Goal: Obtain resource: Download file/media

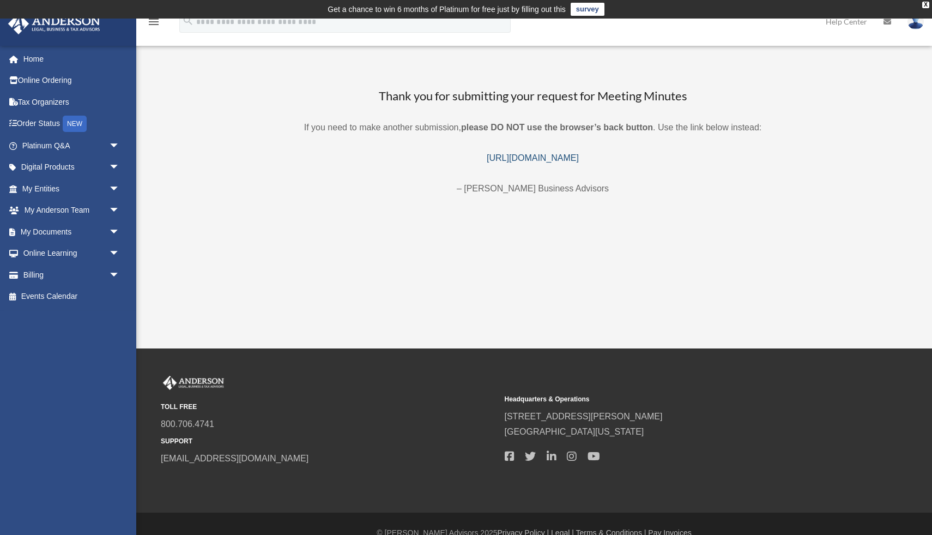
click at [490, 158] on link "https://platinumportal.andersonadvisors.com/my-documents/meeting-minutes-form/" at bounding box center [533, 157] width 92 height 9
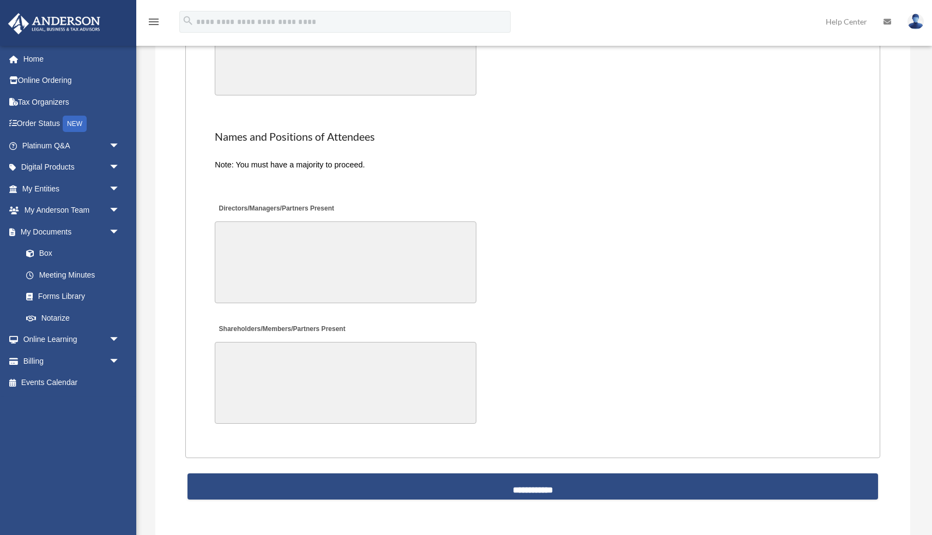
scroll to position [2180, 0]
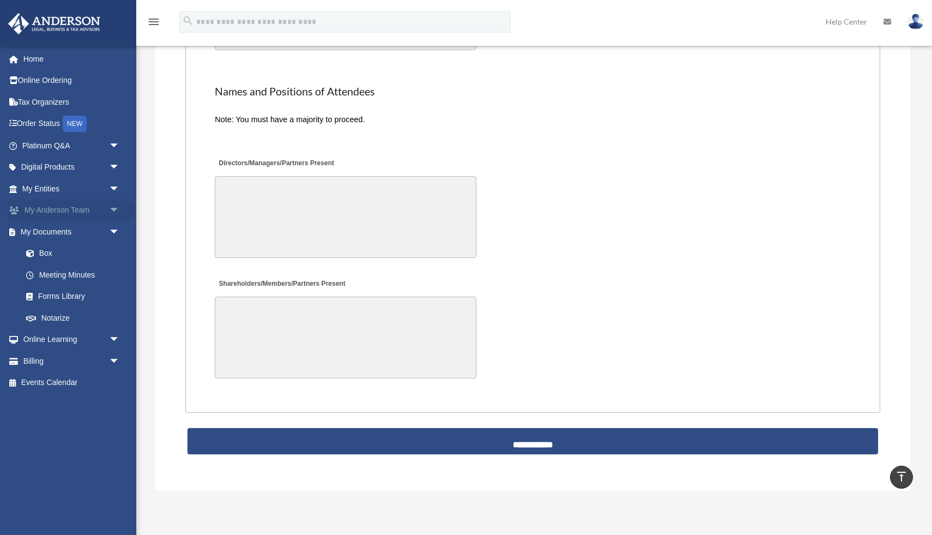
click at [103, 209] on link "My Anderson Team arrow_drop_down" at bounding box center [72, 211] width 129 height 22
click at [113, 208] on span "arrow_drop_down" at bounding box center [120, 211] width 22 height 22
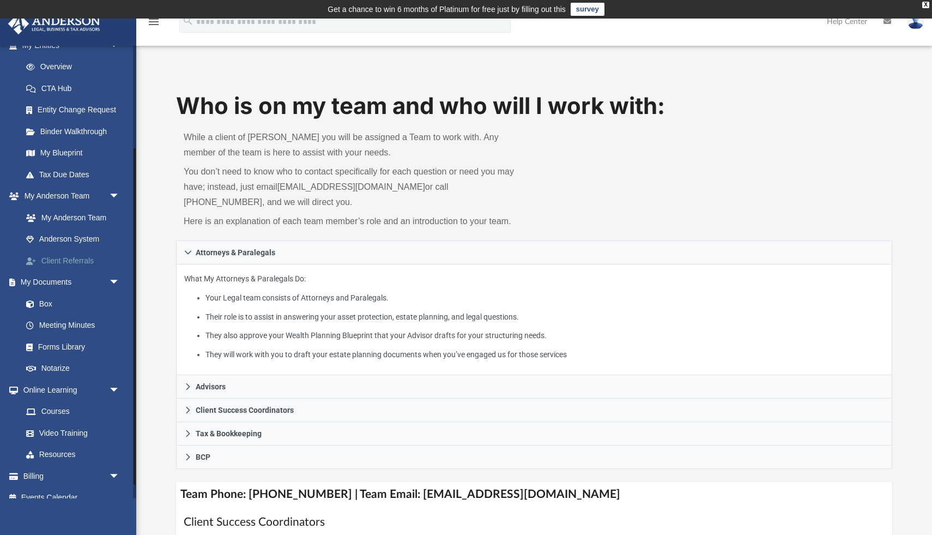
scroll to position [147, 0]
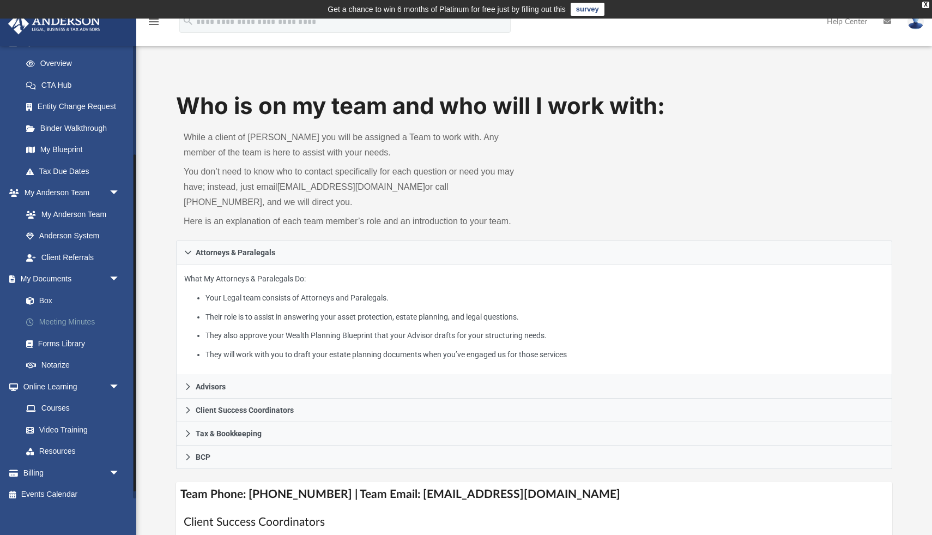
click at [79, 322] on link "Meeting Minutes" at bounding box center [75, 322] width 121 height 22
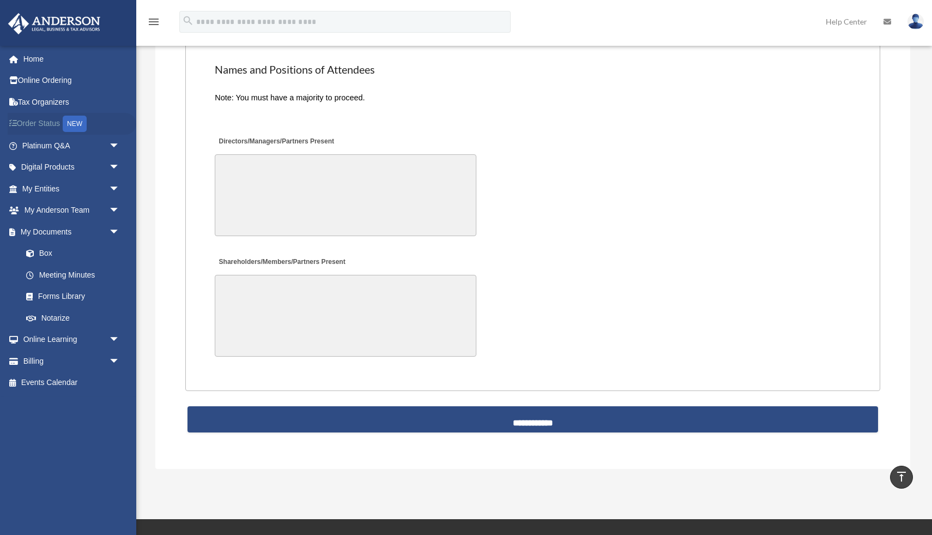
scroll to position [2203, 0]
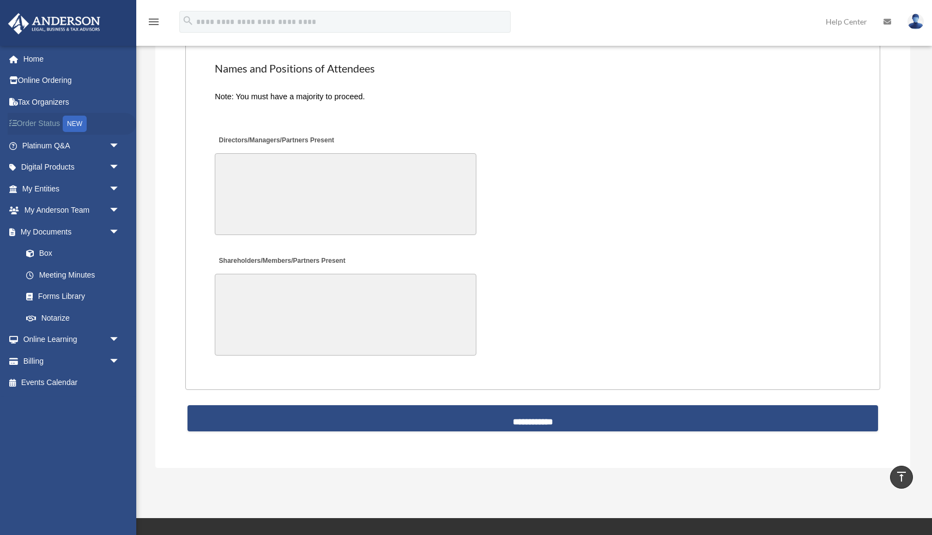
click at [43, 119] on link "Order Status NEW" at bounding box center [72, 124] width 129 height 22
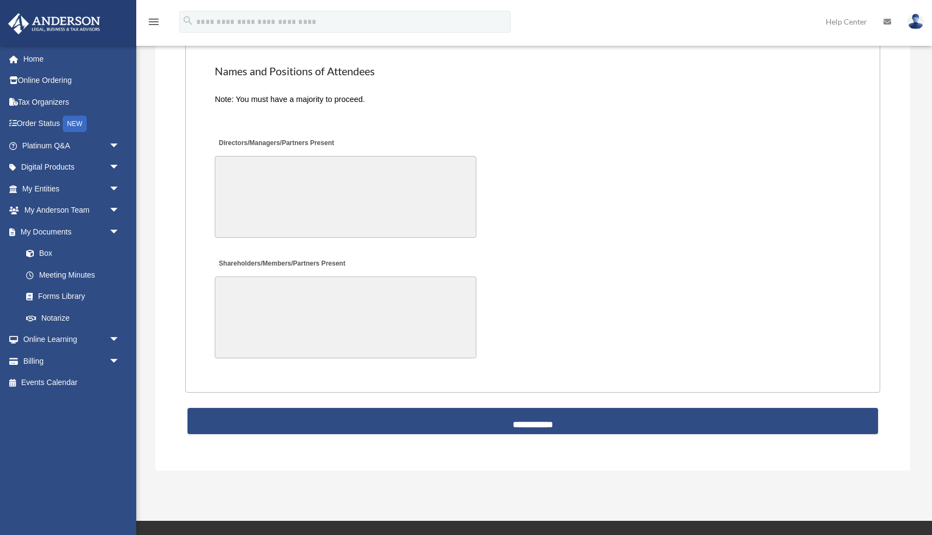
scroll to position [2203, 0]
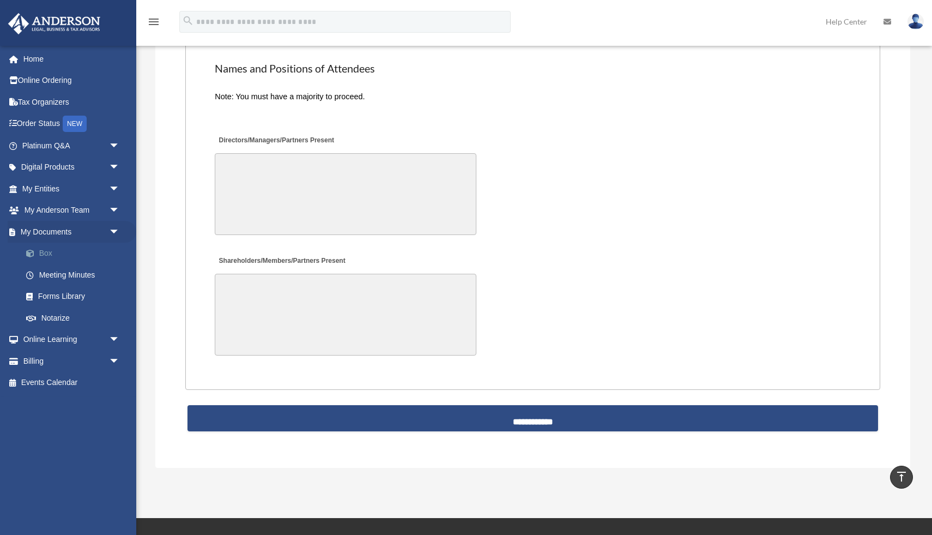
click at [56, 251] on link "Box" at bounding box center [75, 254] width 121 height 22
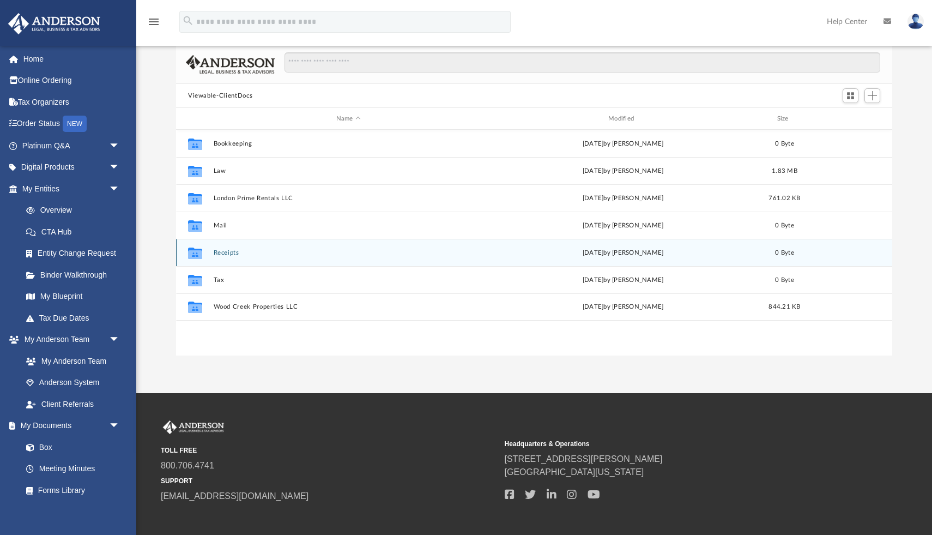
scroll to position [83, 0]
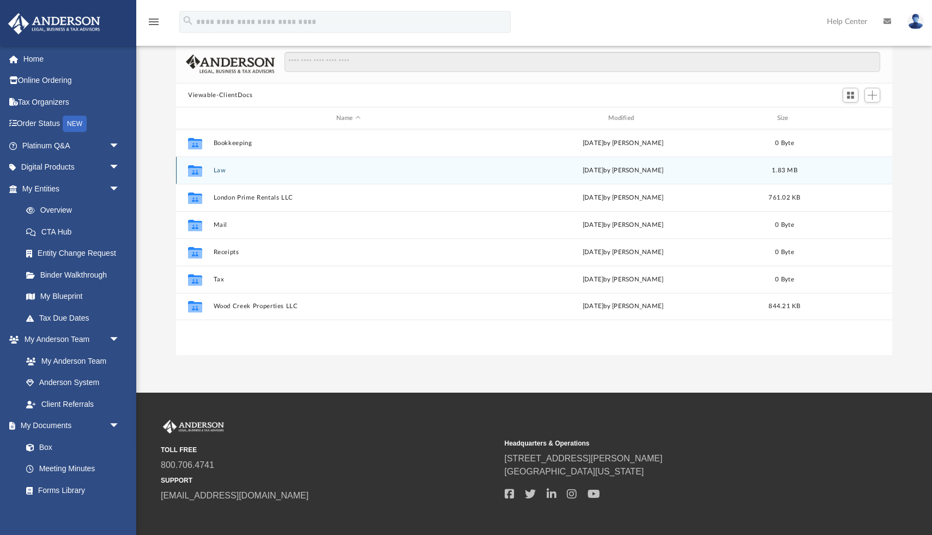
click at [219, 170] on button "Law" at bounding box center [349, 170] width 270 height 7
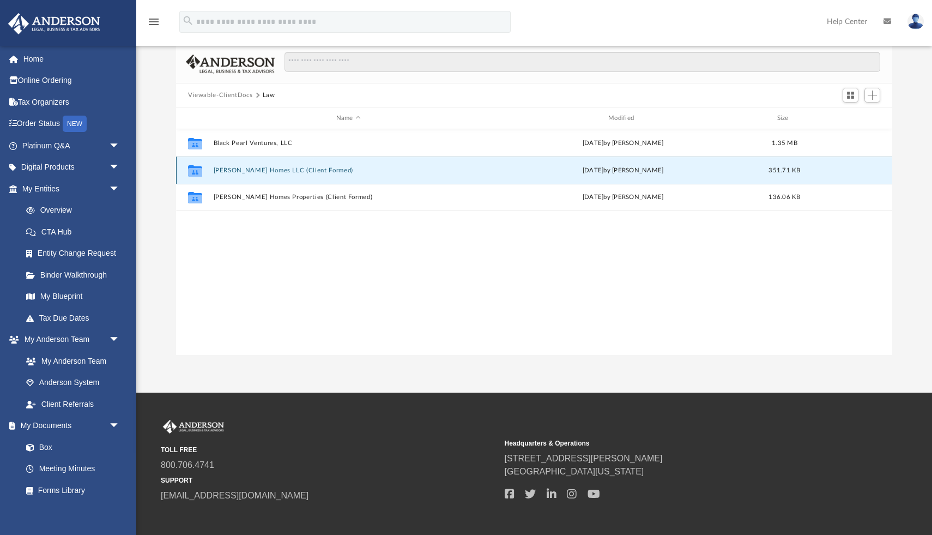
click at [243, 171] on button "Luna Homes LLC (Client Formed)" at bounding box center [349, 170] width 270 height 7
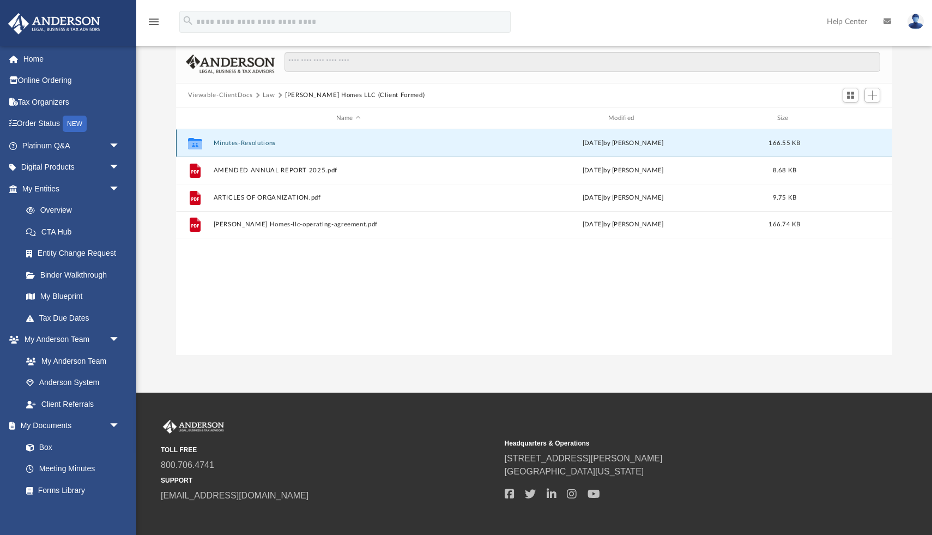
click at [238, 142] on button "Minutes-Resolutions" at bounding box center [349, 143] width 270 height 7
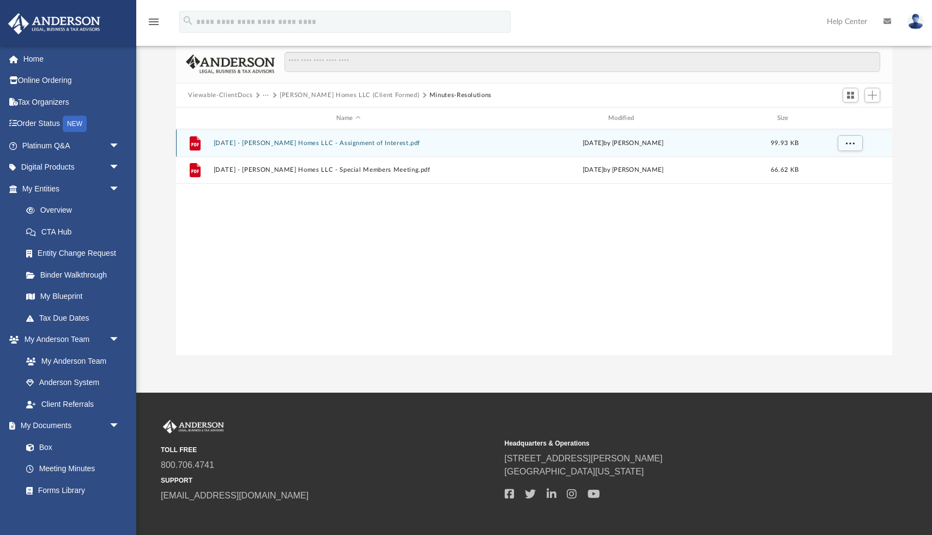
click at [249, 141] on button "[DATE] - [PERSON_NAME] Homes LLC - Assignment of Interest.pdf" at bounding box center [349, 143] width 270 height 7
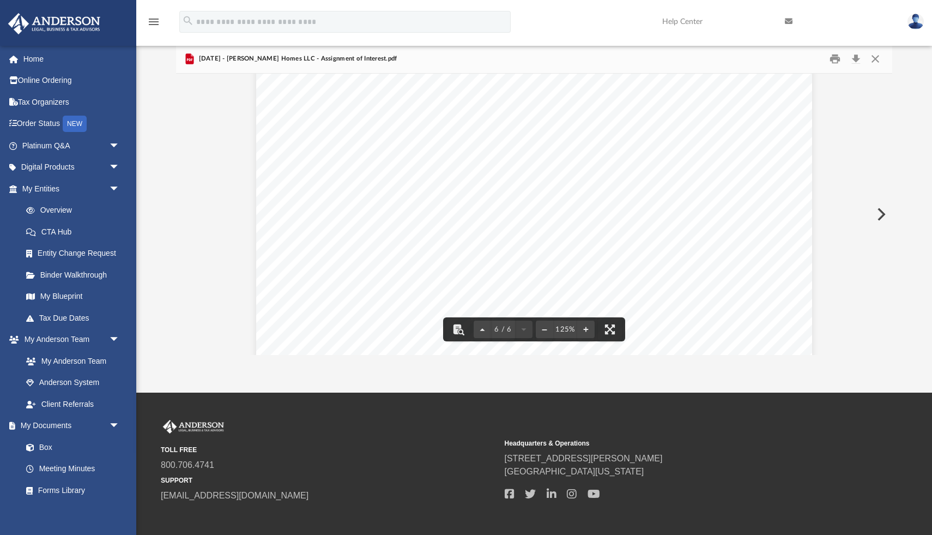
scroll to position [4135, 0]
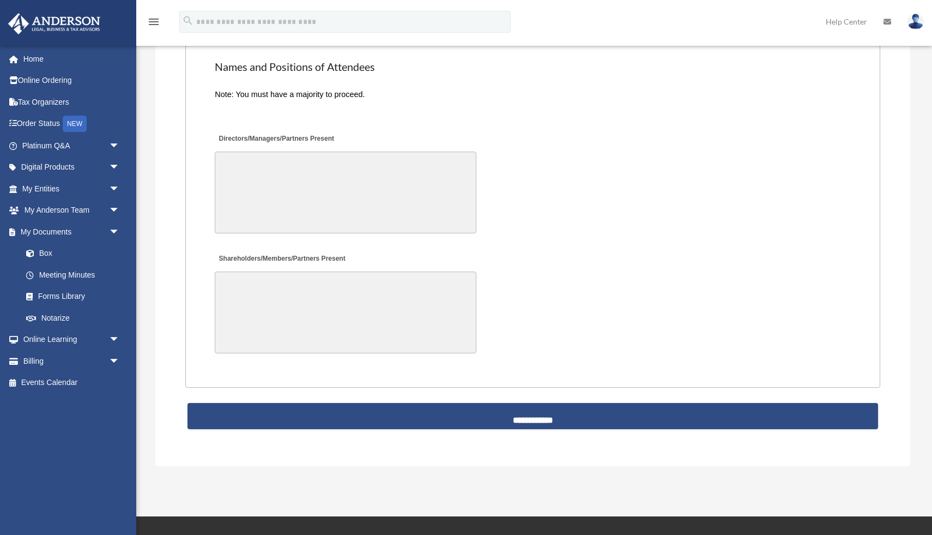
scroll to position [2203, 0]
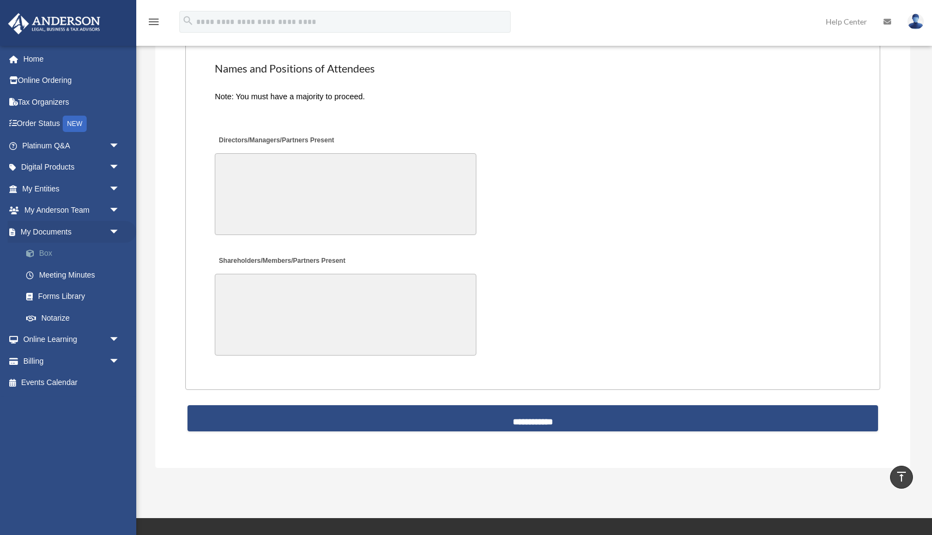
click at [50, 252] on link "Box" at bounding box center [75, 254] width 121 height 22
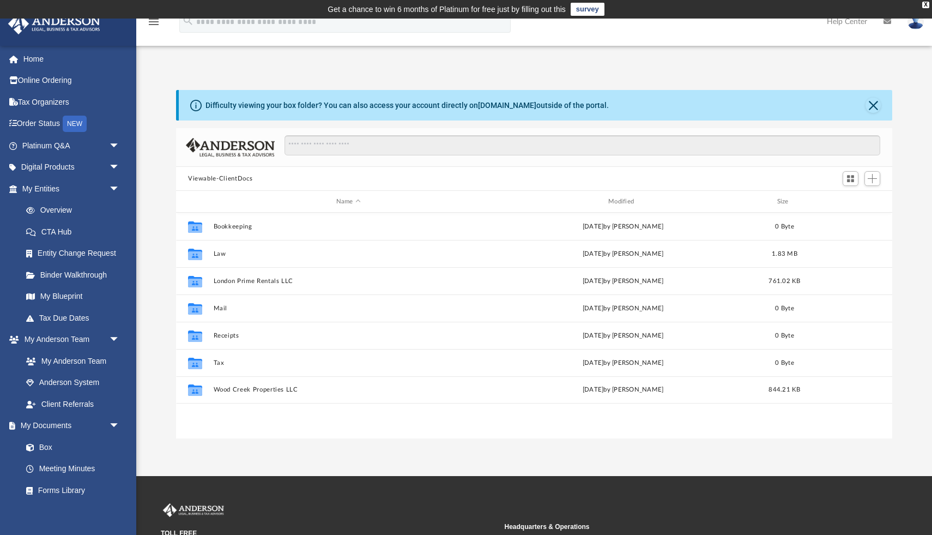
scroll to position [248, 717]
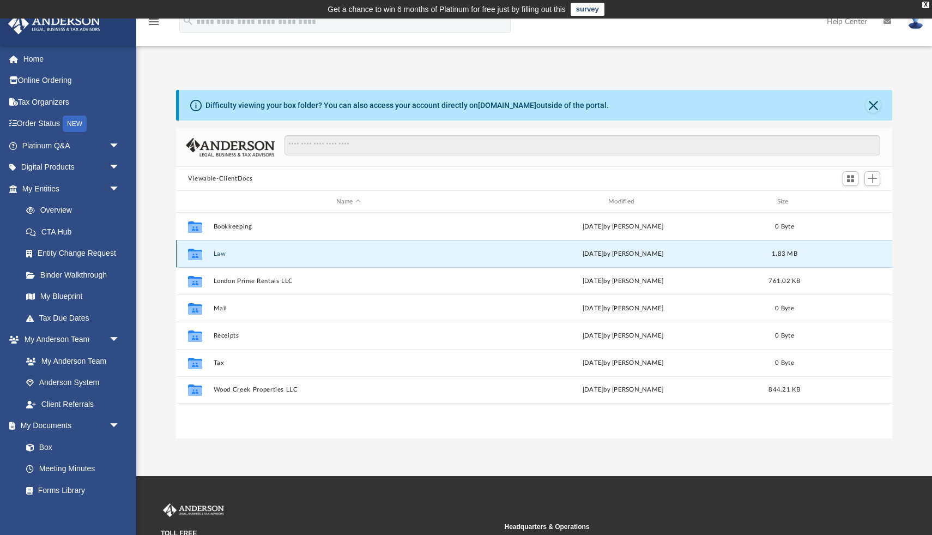
click at [221, 255] on button "Law" at bounding box center [349, 253] width 270 height 7
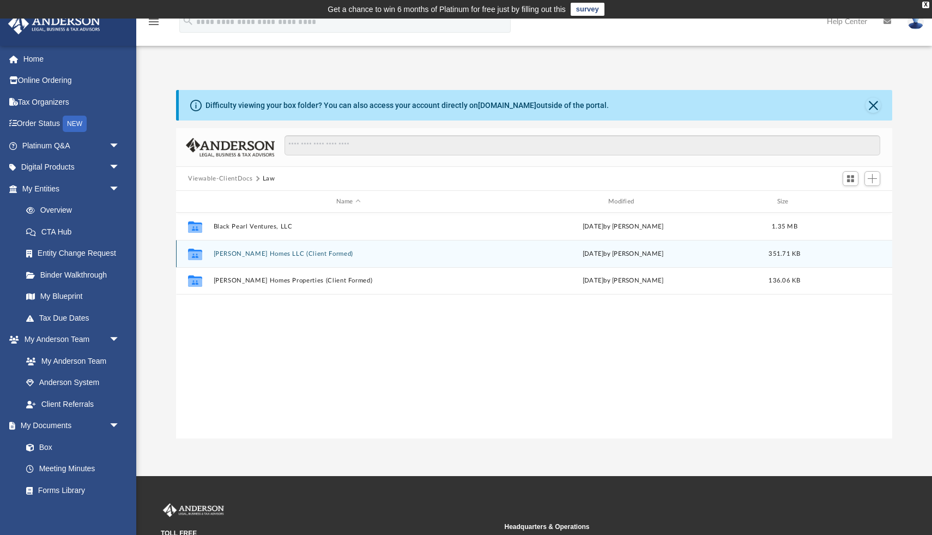
click at [234, 254] on button "[PERSON_NAME] Homes LLC (Client Formed)" at bounding box center [349, 253] width 270 height 7
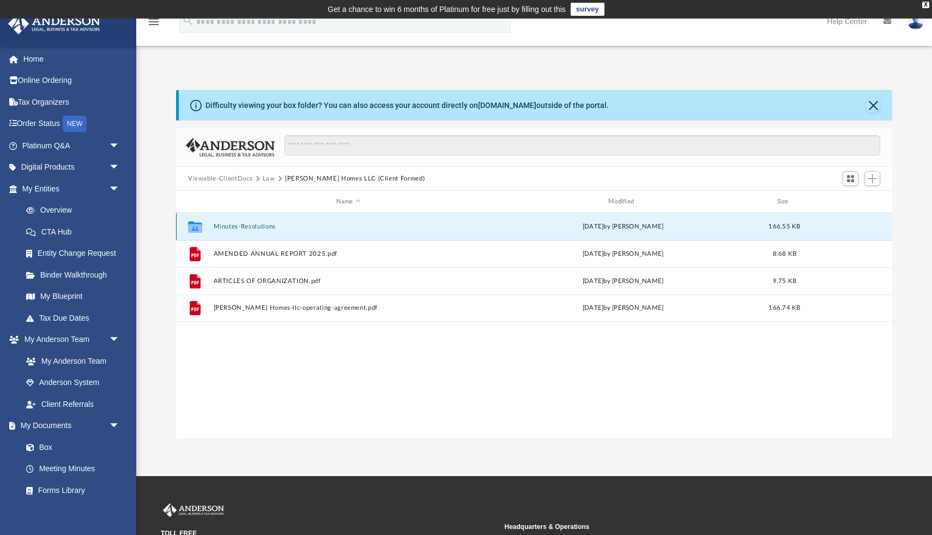
click at [247, 228] on button "Minutes-Resolutions" at bounding box center [349, 226] width 270 height 7
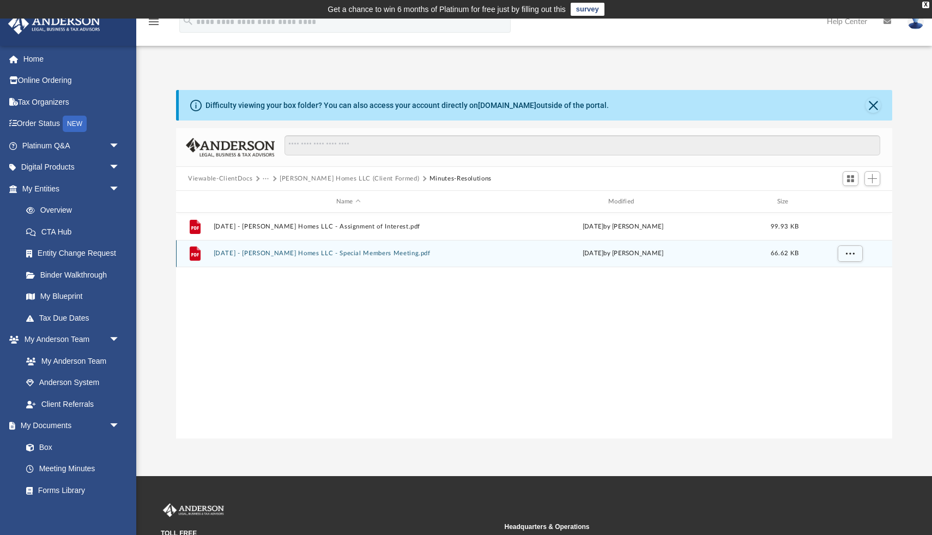
click at [260, 255] on button "[DATE] - [PERSON_NAME] Homes LLC - Special Members Meeting.pdf" at bounding box center [349, 253] width 270 height 7
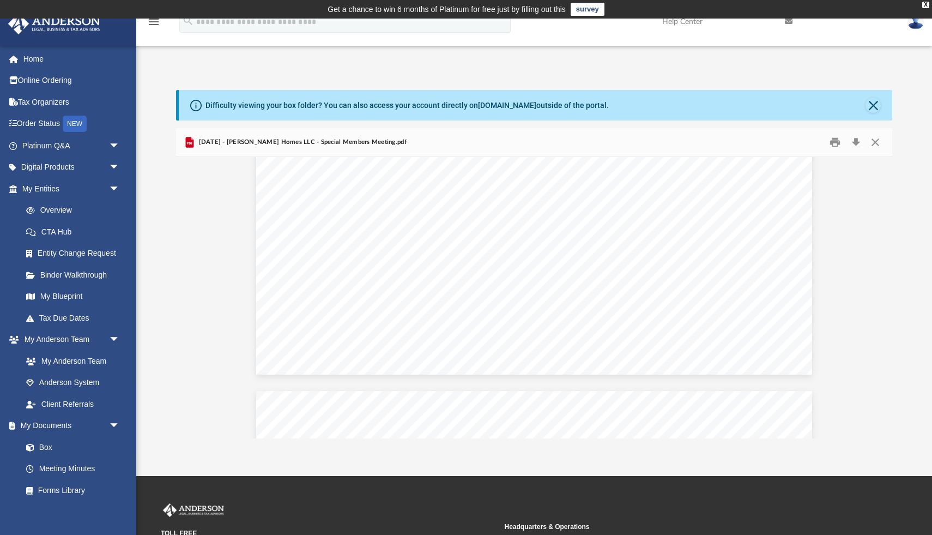
scroll to position [0, 0]
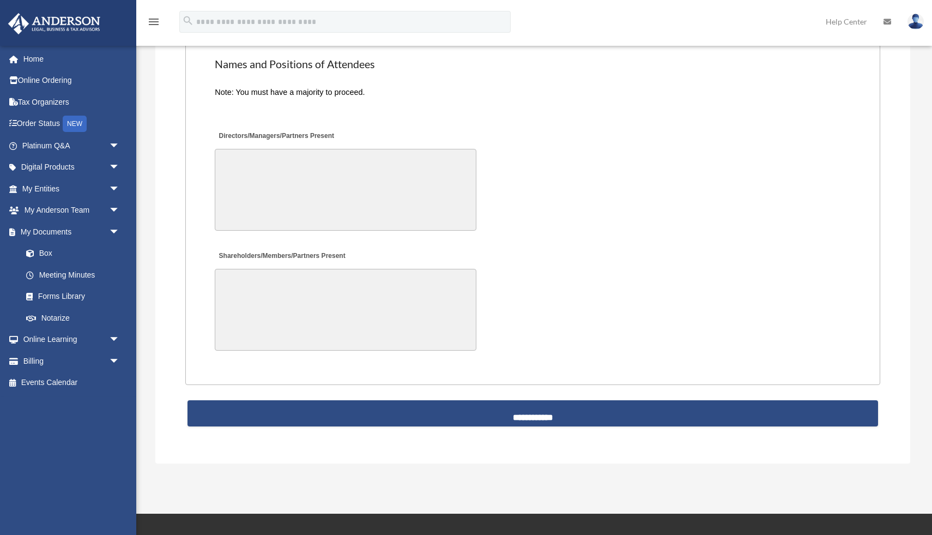
scroll to position [2209, 0]
